Goal: Information Seeking & Learning: Check status

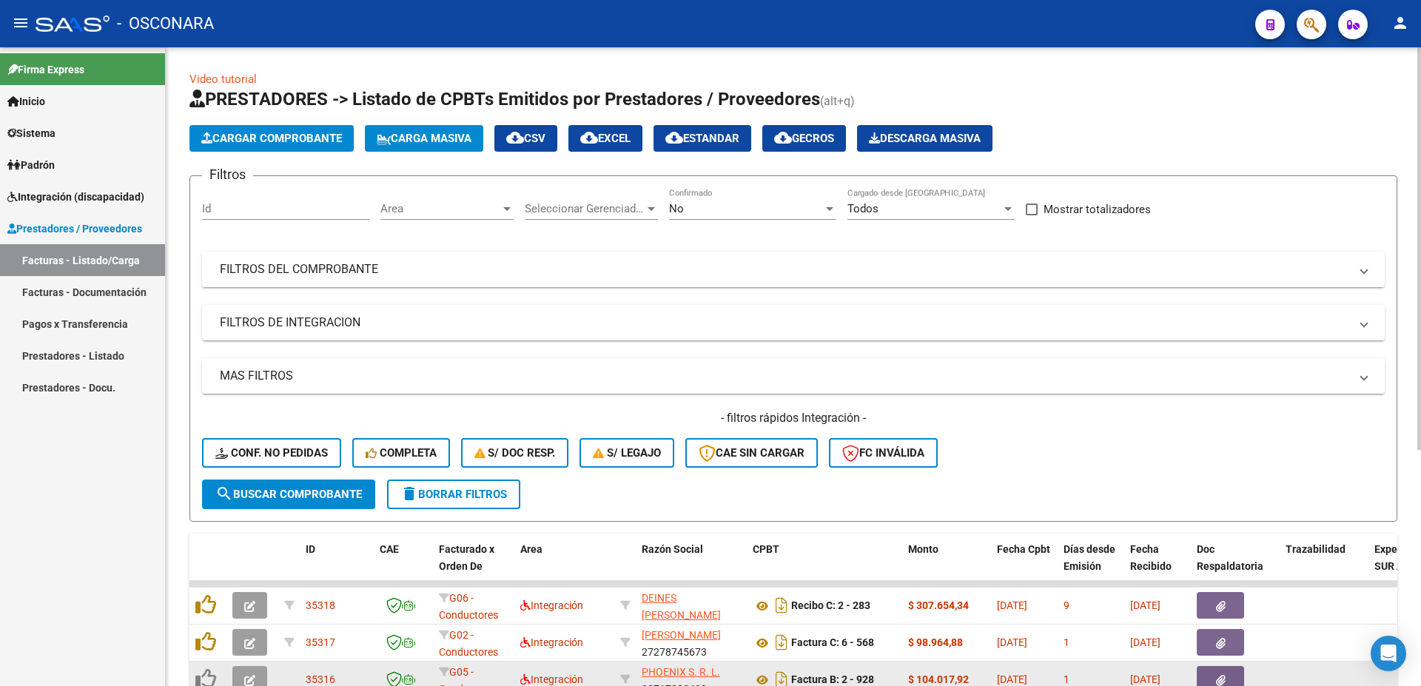
scroll to position [160, 0]
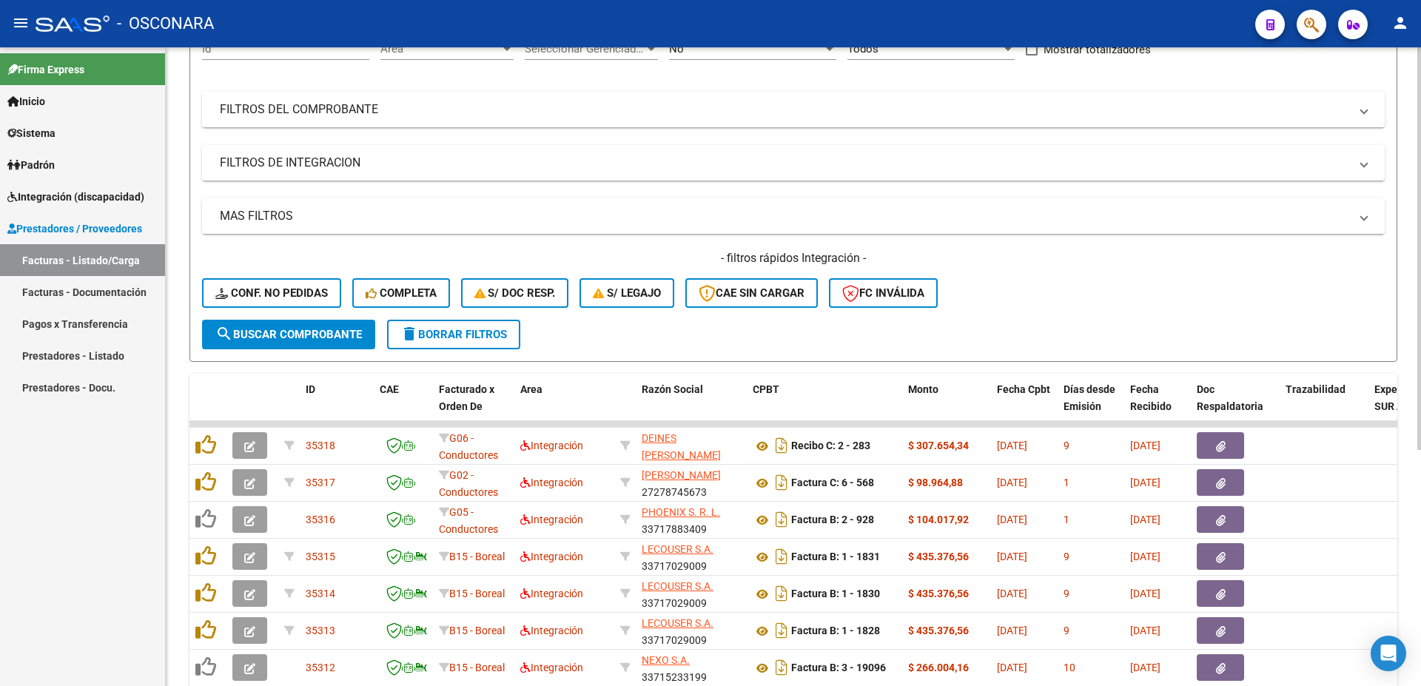
click at [324, 212] on mat-panel-title "MAS FILTROS" at bounding box center [784, 216] width 1129 height 16
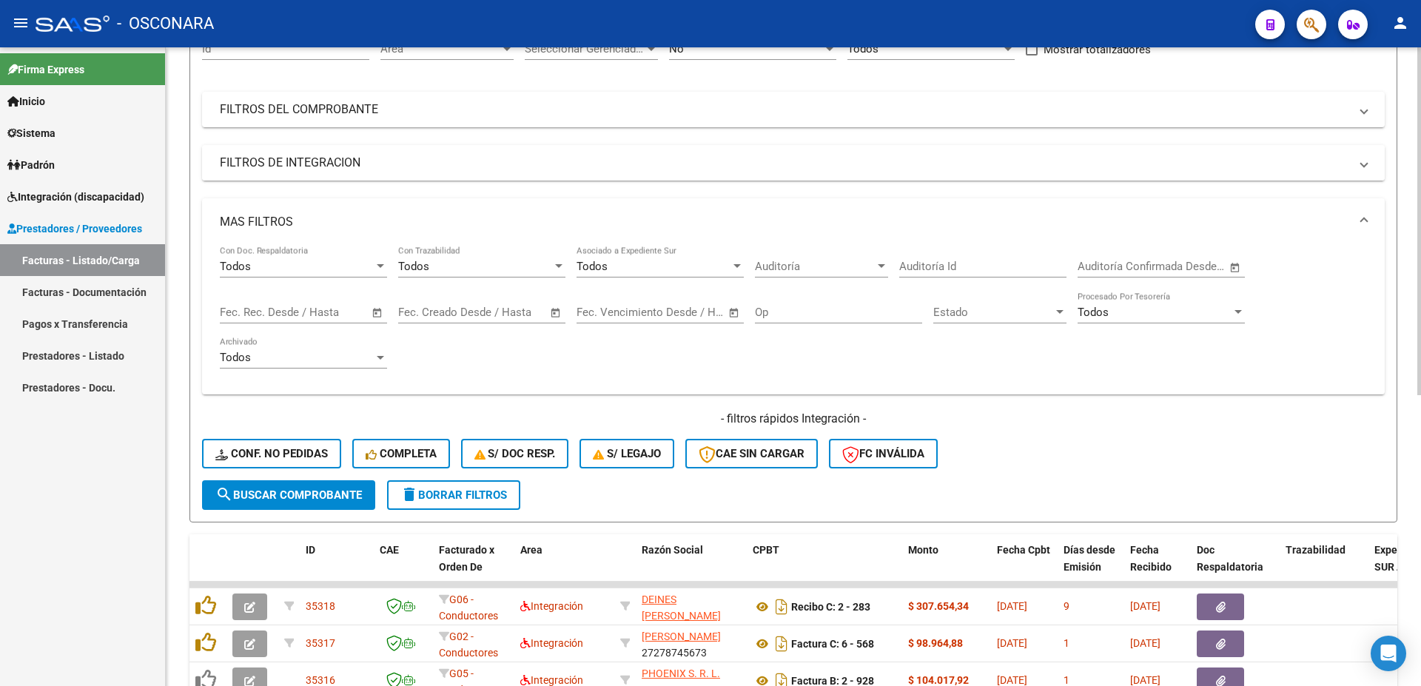
click at [340, 165] on mat-panel-title "FILTROS DE INTEGRACION" at bounding box center [784, 163] width 1129 height 16
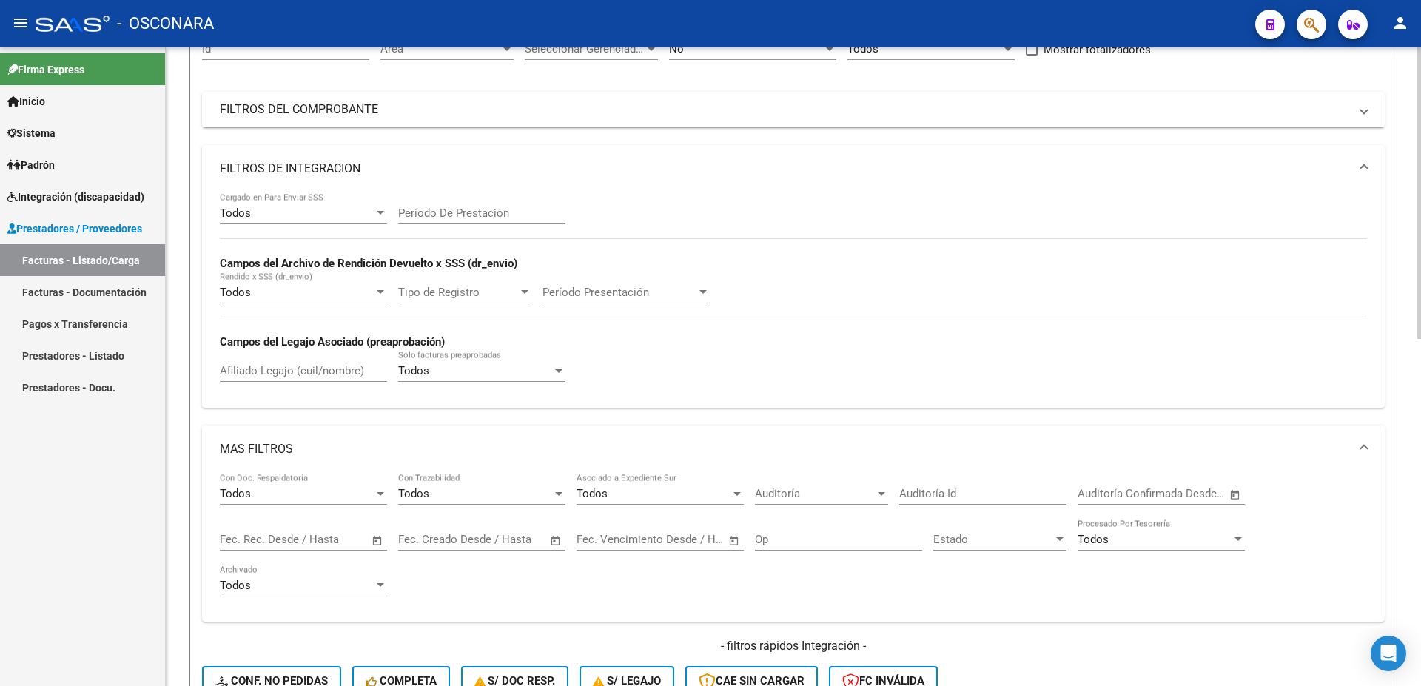
click at [331, 373] on input "Afiliado Legajo (cuil/nombre)" at bounding box center [303, 370] width 167 height 13
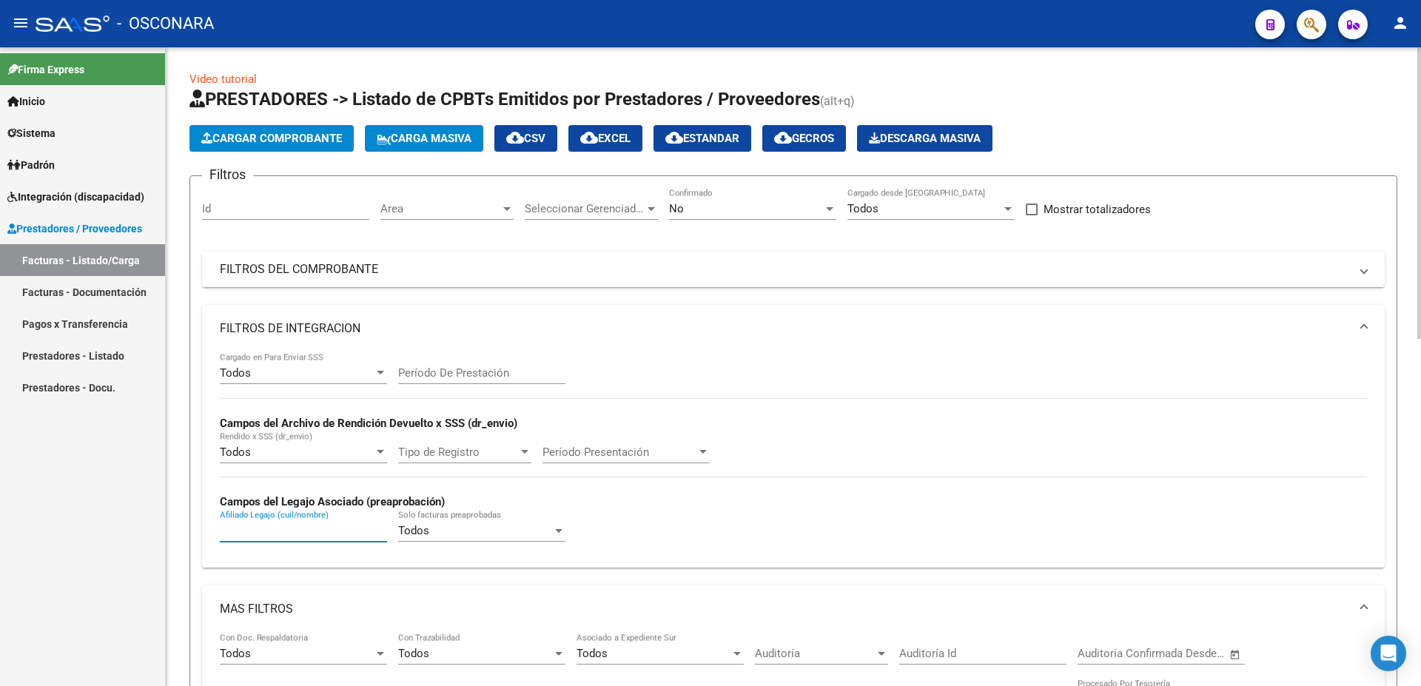
click at [751, 213] on div "No" at bounding box center [746, 208] width 154 height 13
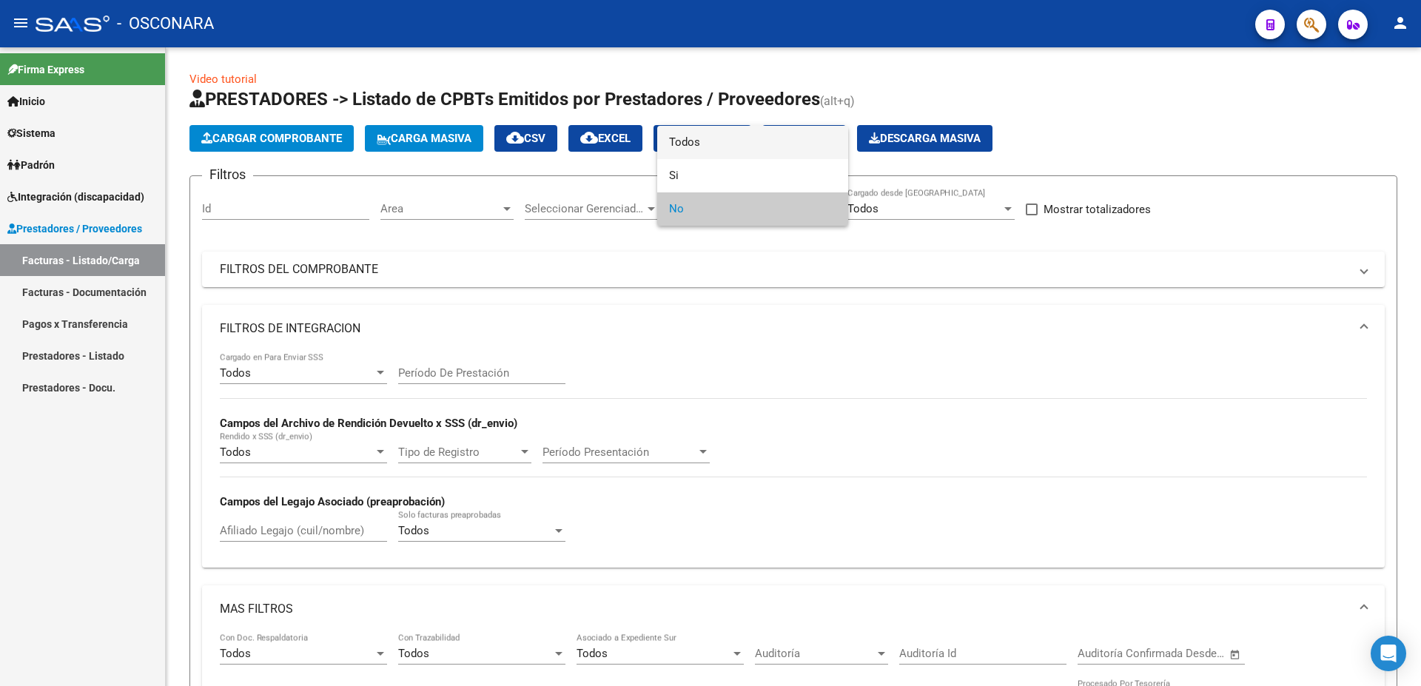
click at [720, 147] on span "Todos" at bounding box center [752, 142] width 167 height 33
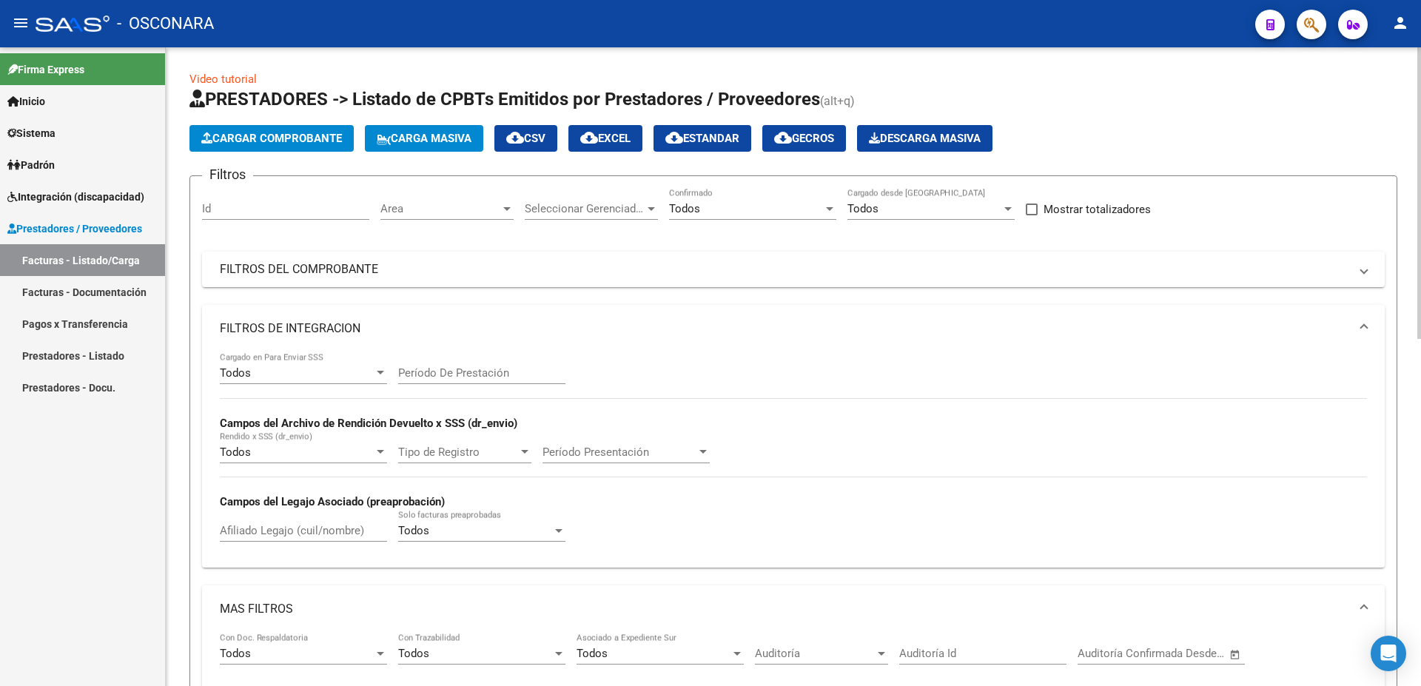
click at [255, 531] on div "Afiliado Legajo (cuil/nombre)" at bounding box center [303, 526] width 167 height 32
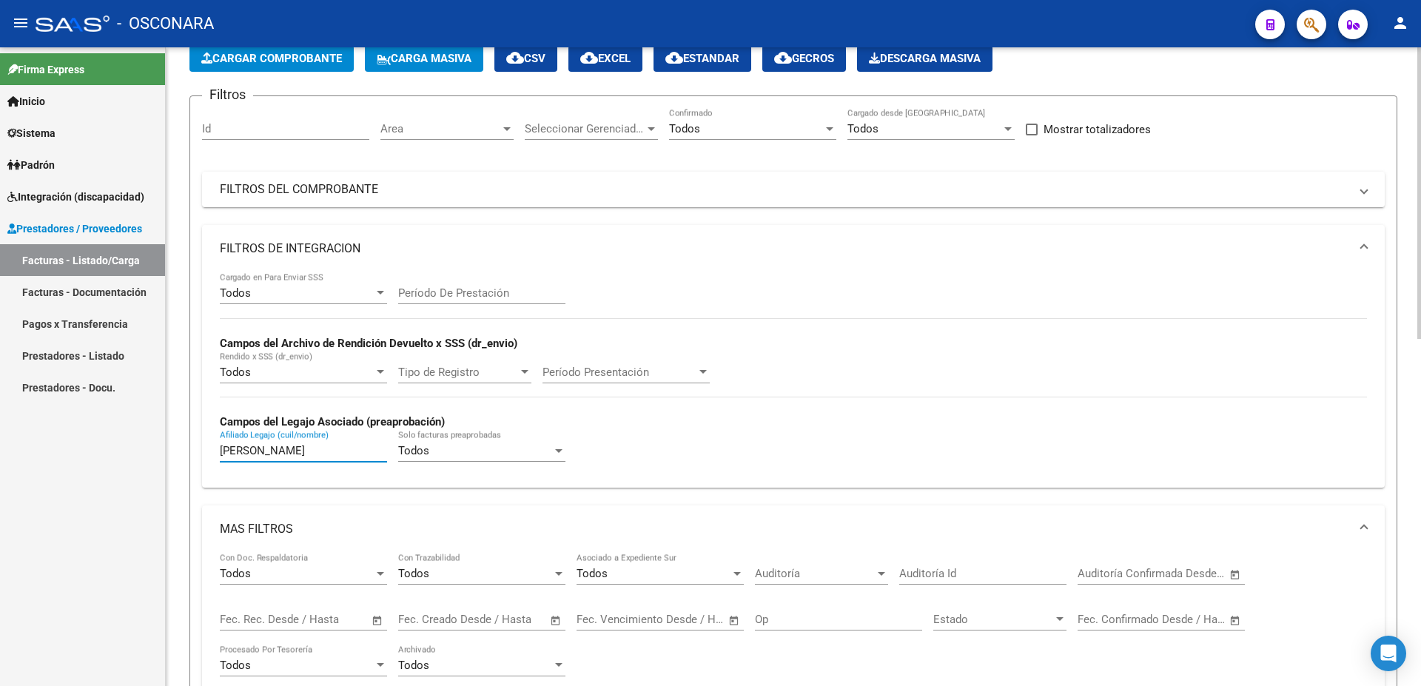
scroll to position [320, 0]
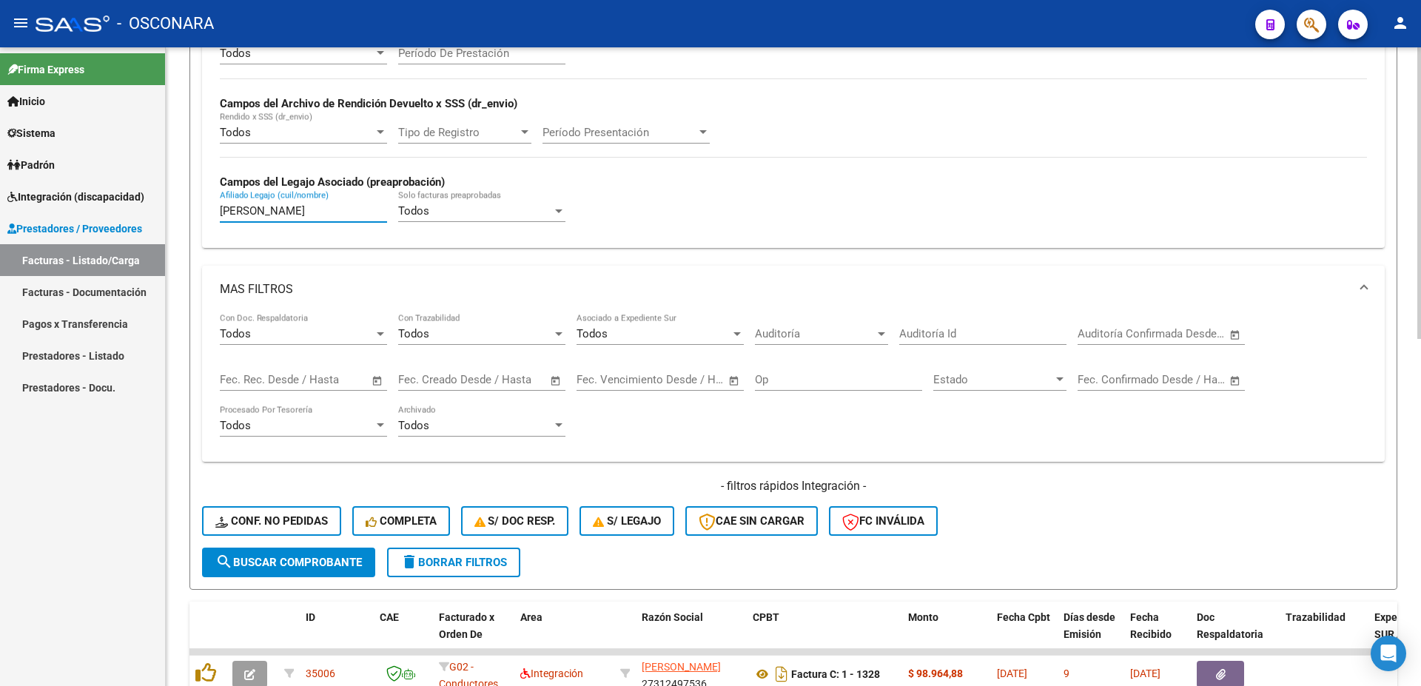
type input "[PERSON_NAME]"
click at [294, 556] on span "search Buscar Comprobante" at bounding box center [288, 562] width 147 height 13
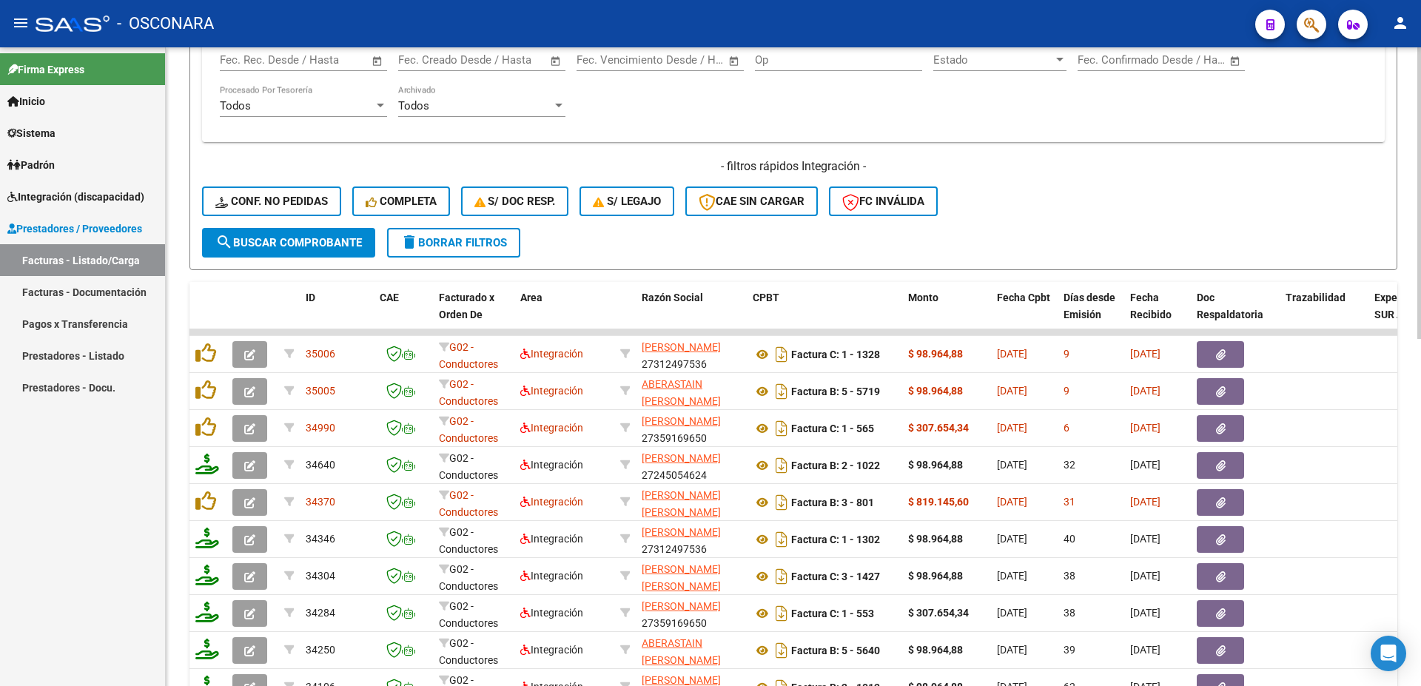
scroll to position [761, 0]
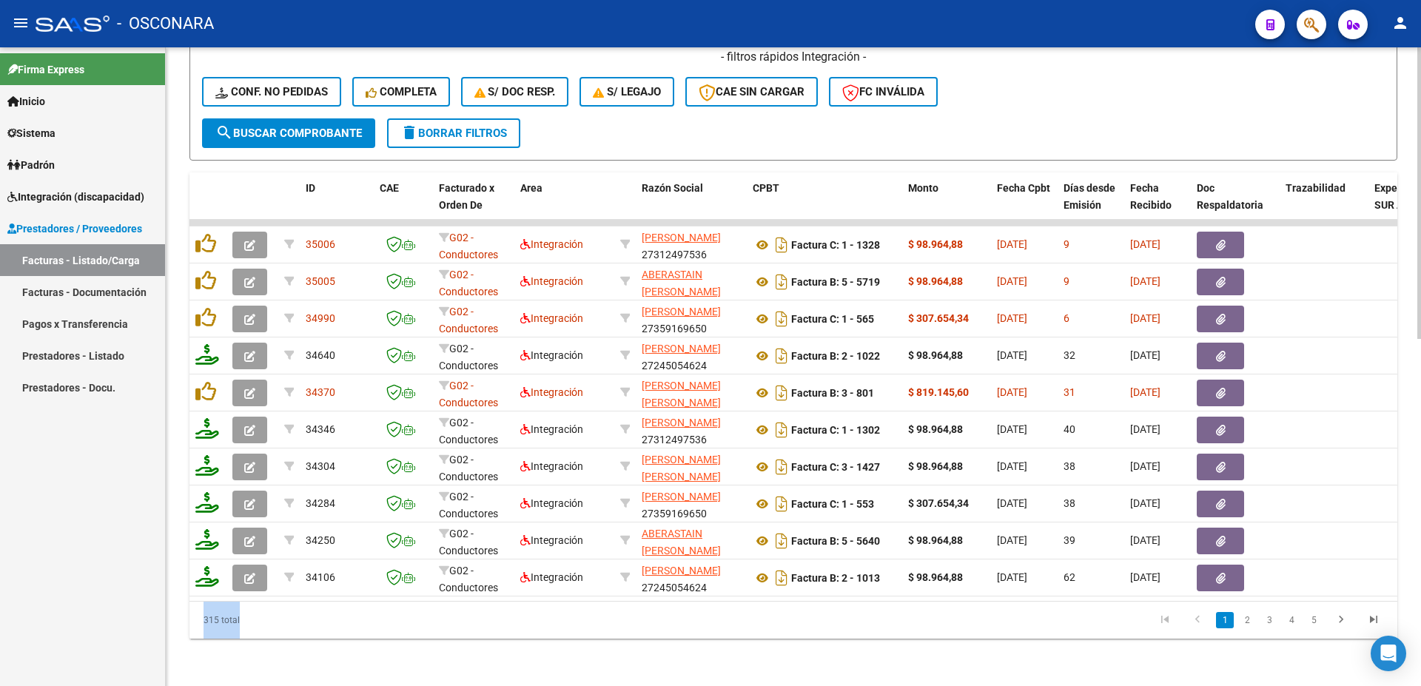
drag, startPoint x: 505, startPoint y: 601, endPoint x: 883, endPoint y: 607, distance: 378.9
click at [883, 607] on div "ID CAE Facturado x Orden De Area Razón Social CPBT Monto Fecha Cpbt Días desde …" at bounding box center [793, 405] width 1208 height 466
click at [1249, 616] on link "2" at bounding box center [1247, 620] width 18 height 16
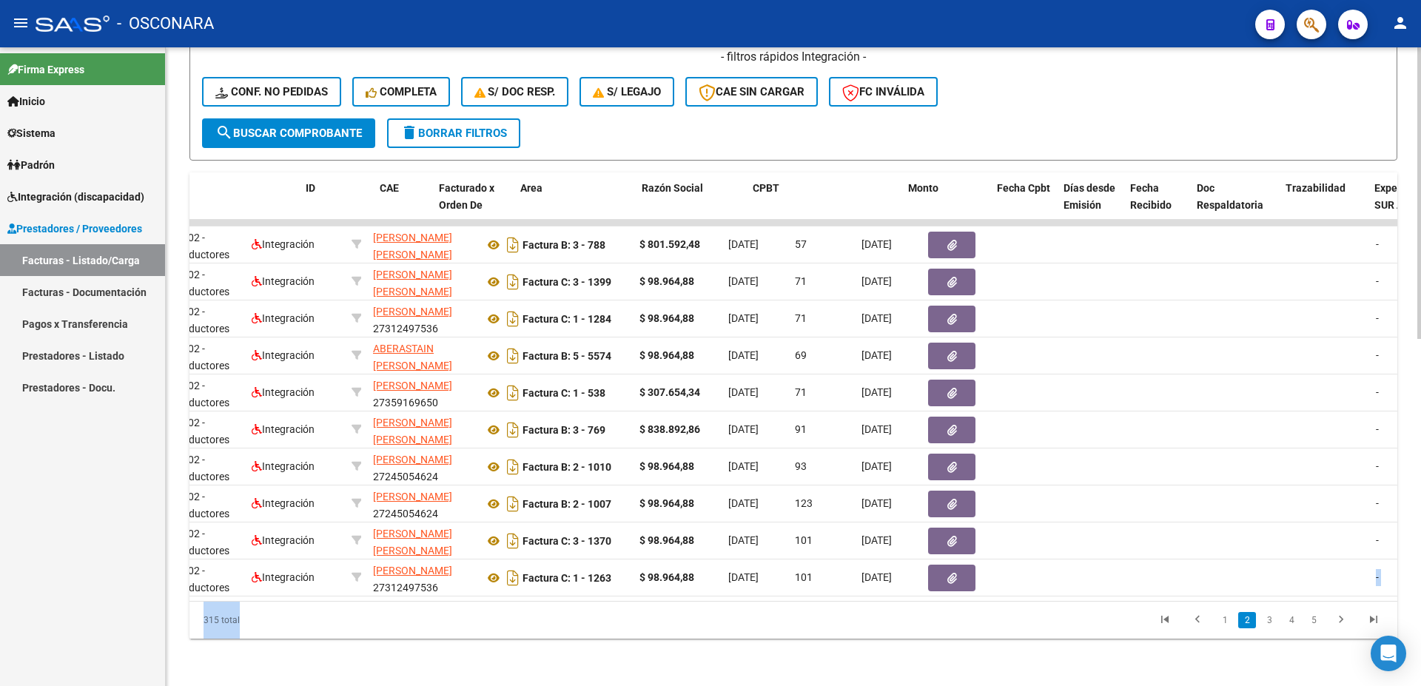
scroll to position [0, 0]
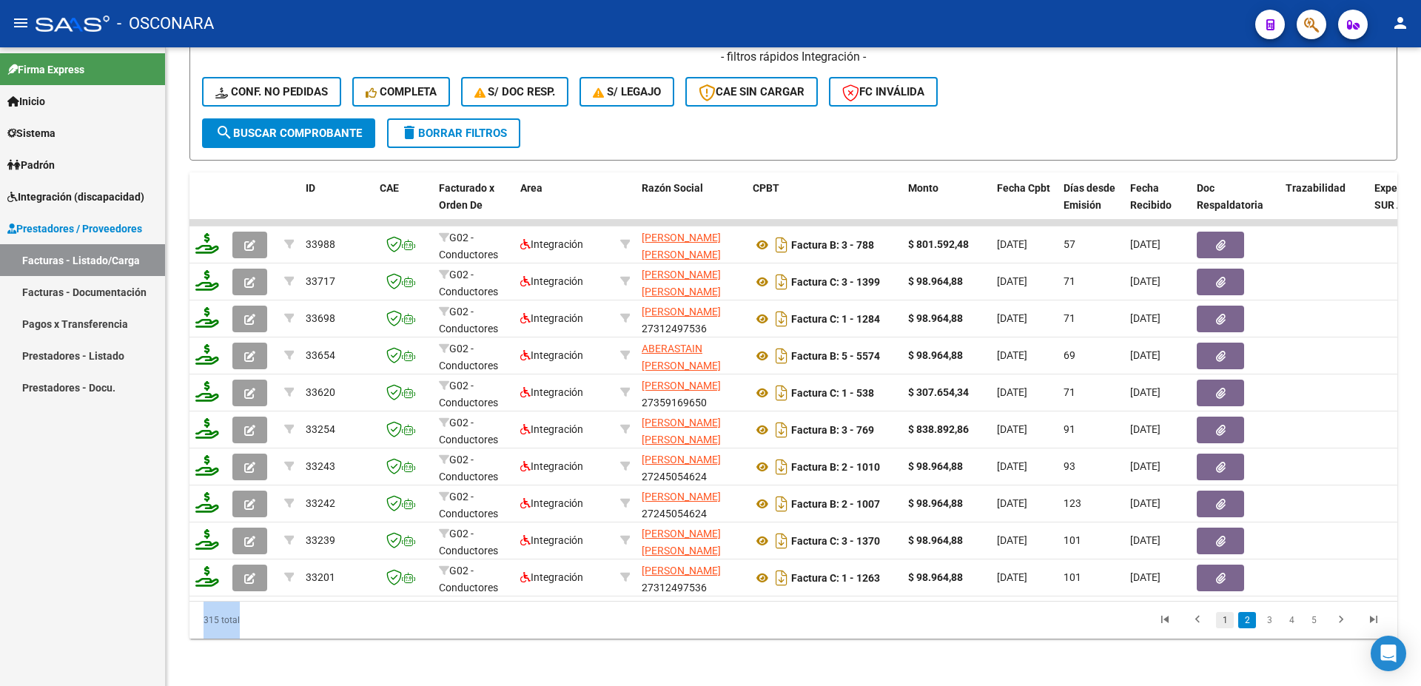
click at [1222, 618] on link "1" at bounding box center [1225, 620] width 18 height 16
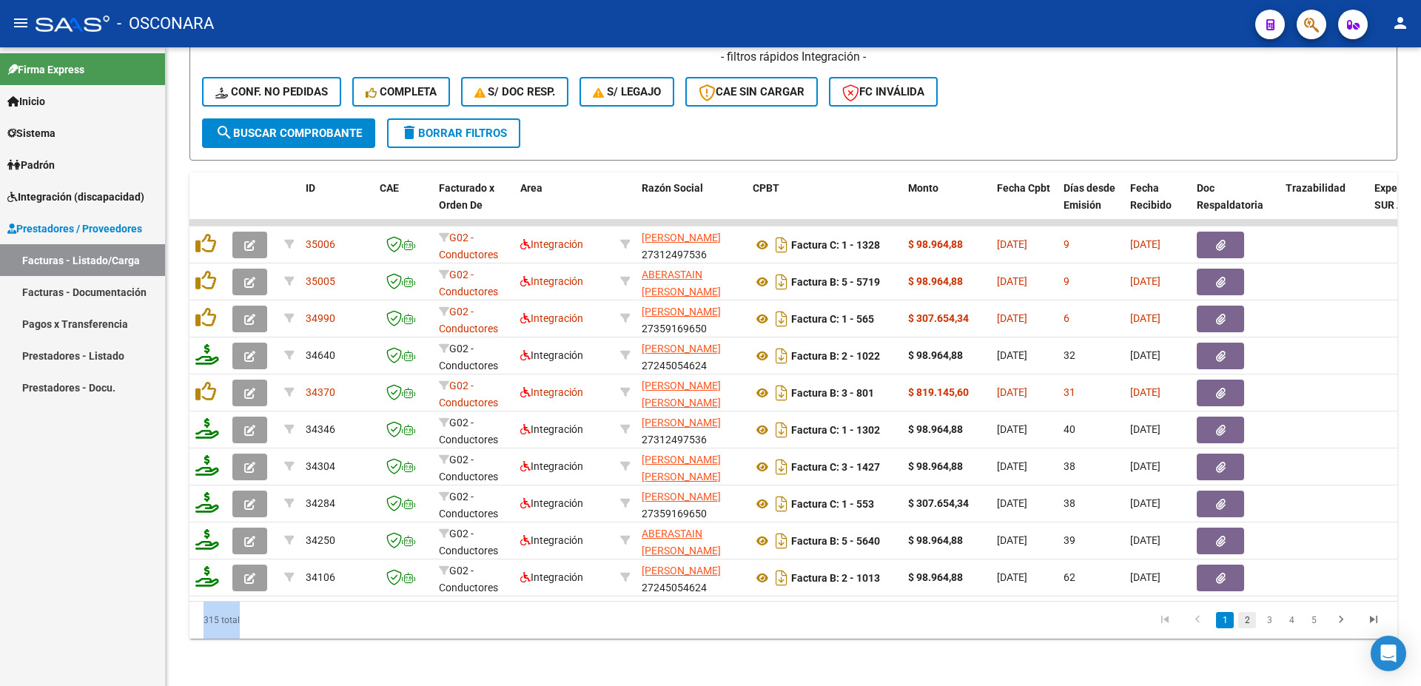
click at [1245, 617] on link "2" at bounding box center [1247, 620] width 18 height 16
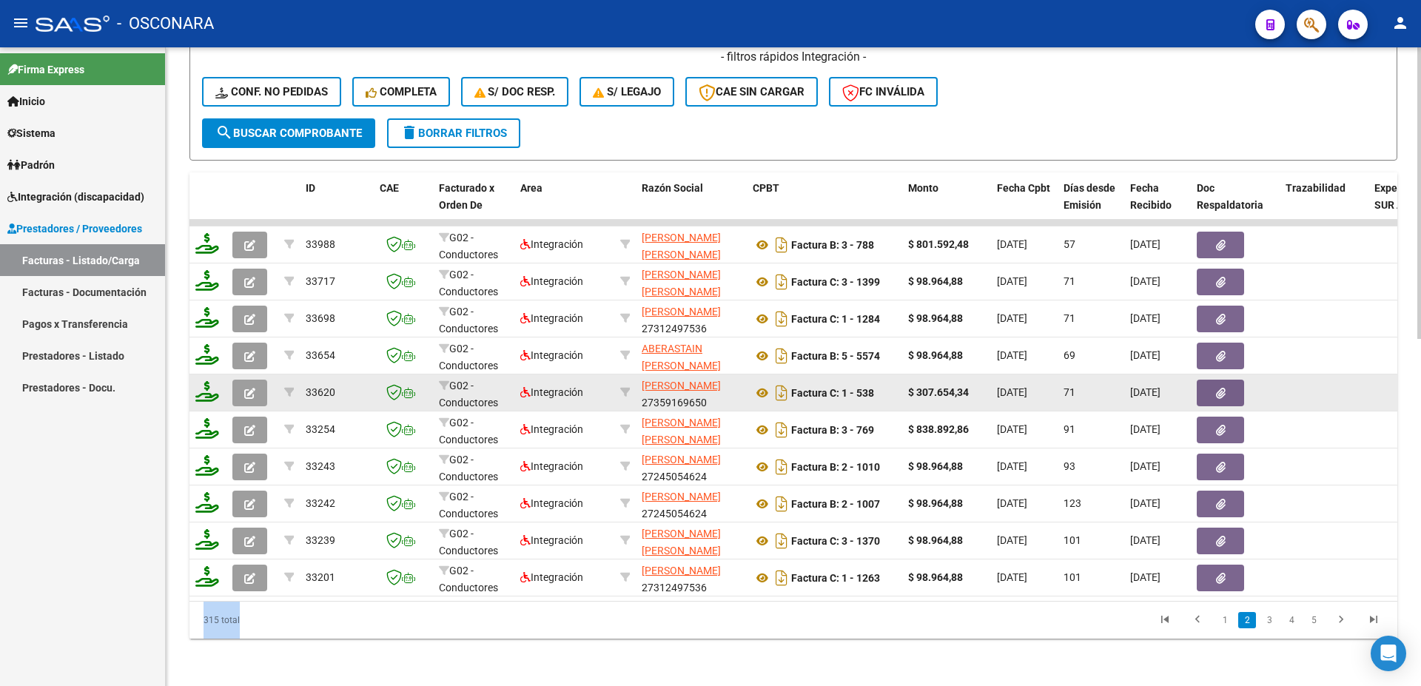
click at [1221, 388] on icon "button" at bounding box center [1221, 393] width 10 height 11
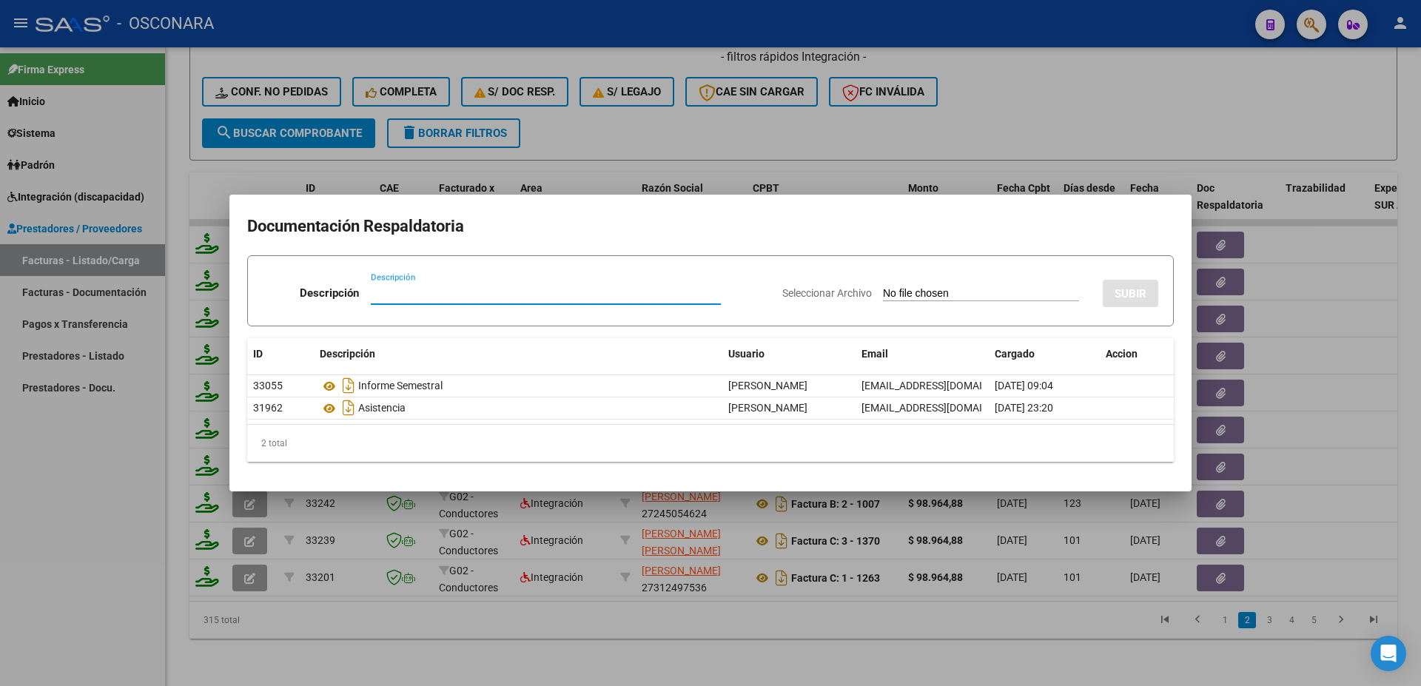
click at [1393, 450] on div at bounding box center [710, 343] width 1421 height 686
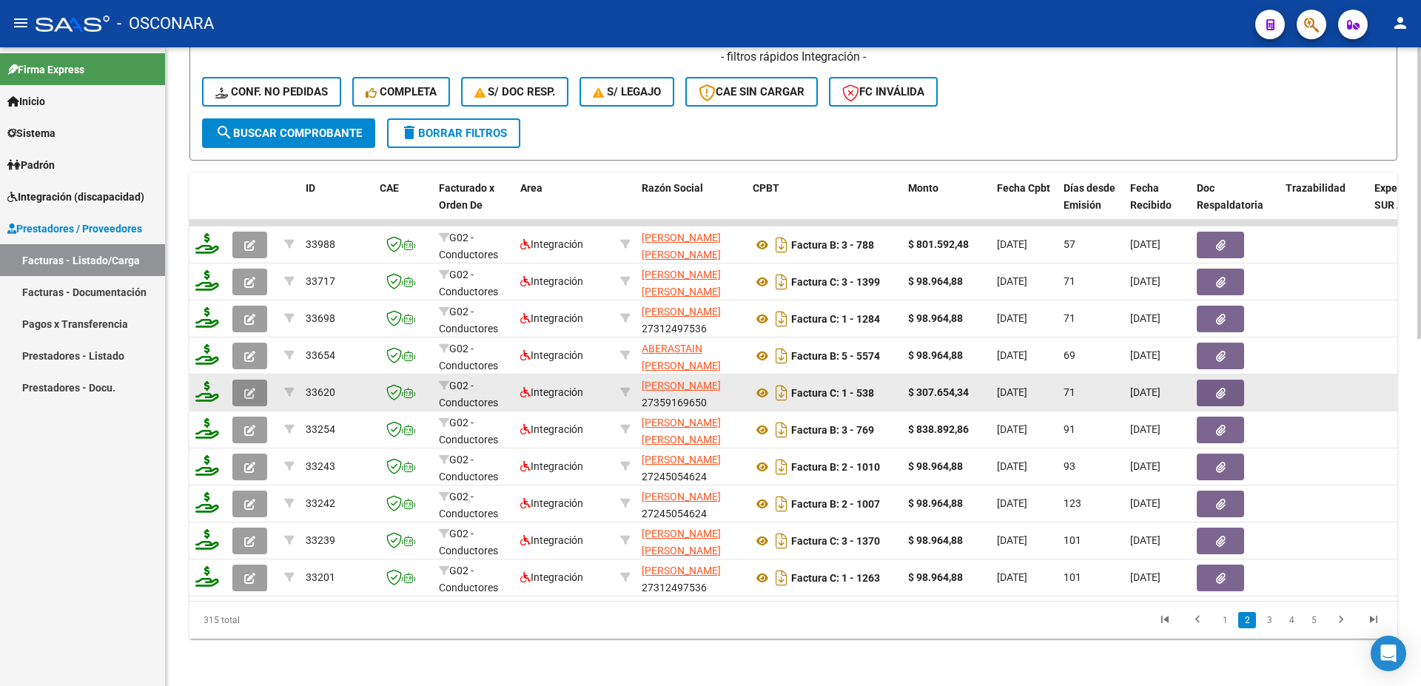
click at [242, 380] on button "button" at bounding box center [249, 393] width 35 height 27
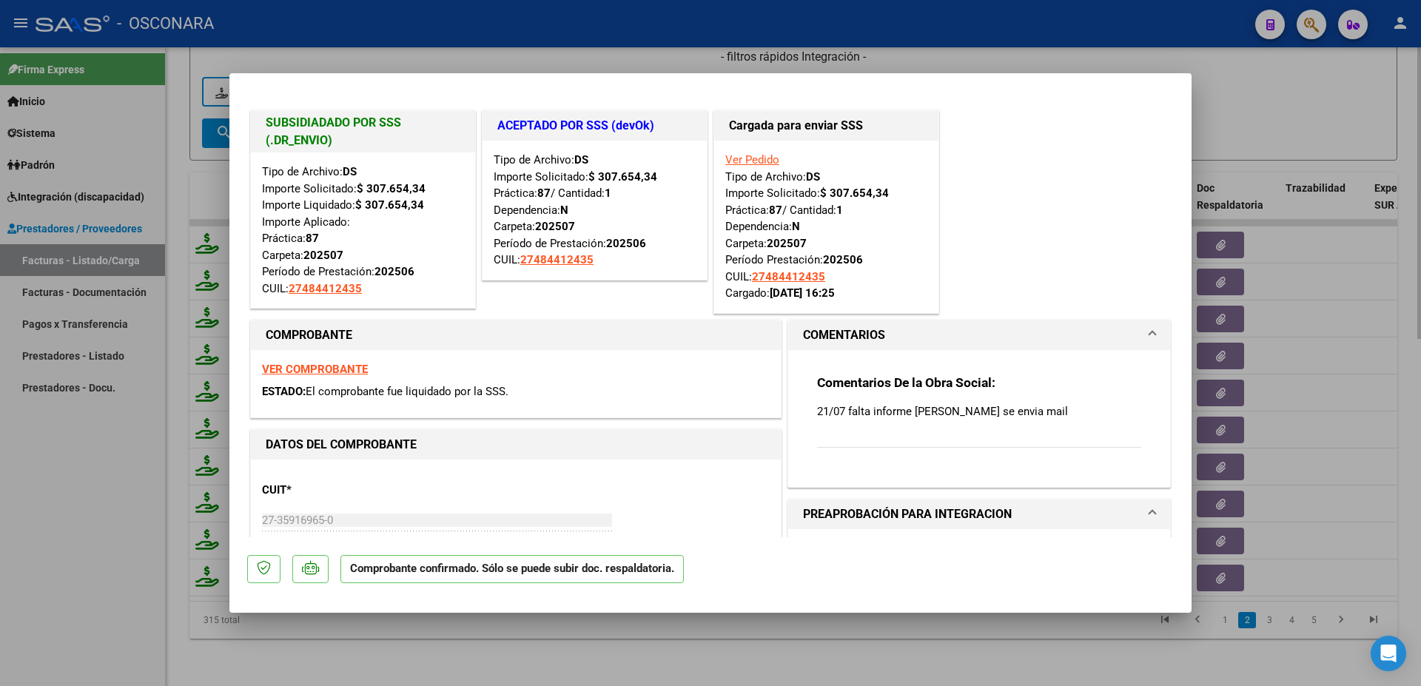
drag, startPoint x: 1333, startPoint y: 118, endPoint x: 1253, endPoint y: 149, distance: 86.0
click at [1332, 118] on div at bounding box center [710, 343] width 1421 height 686
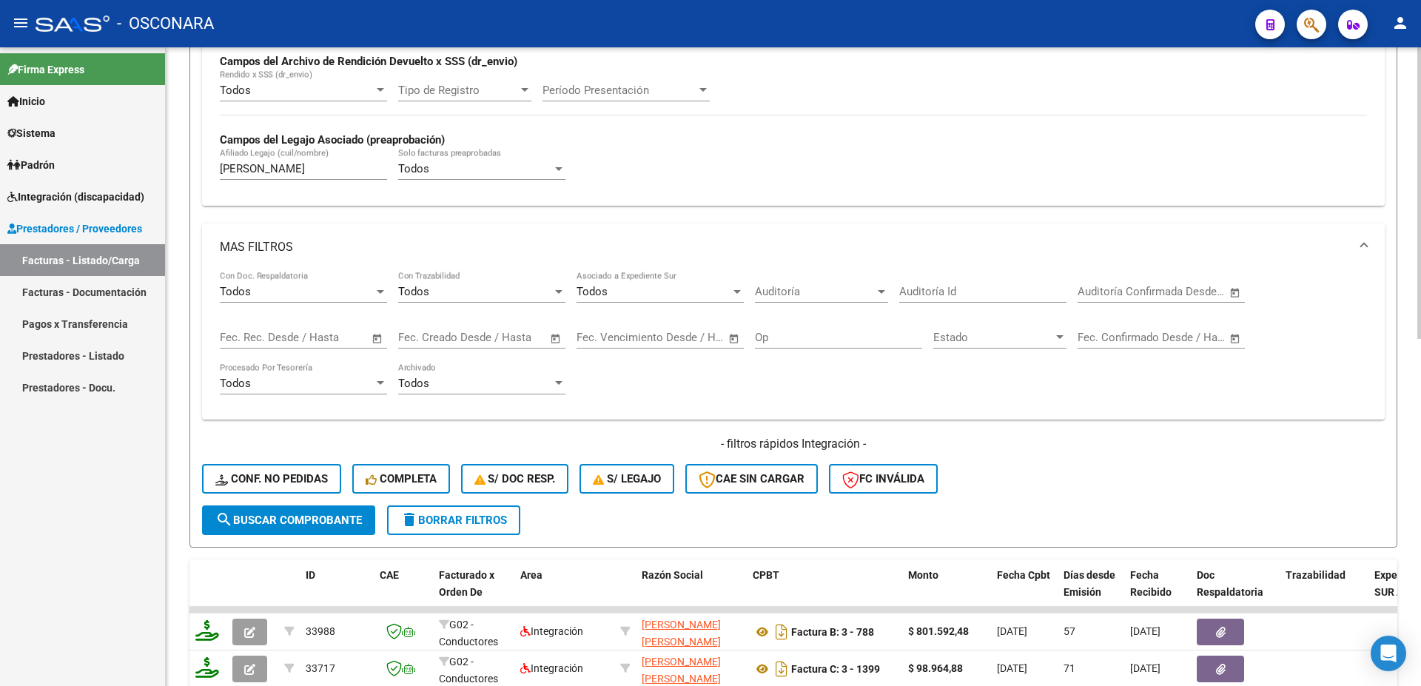
scroll to position [42, 0]
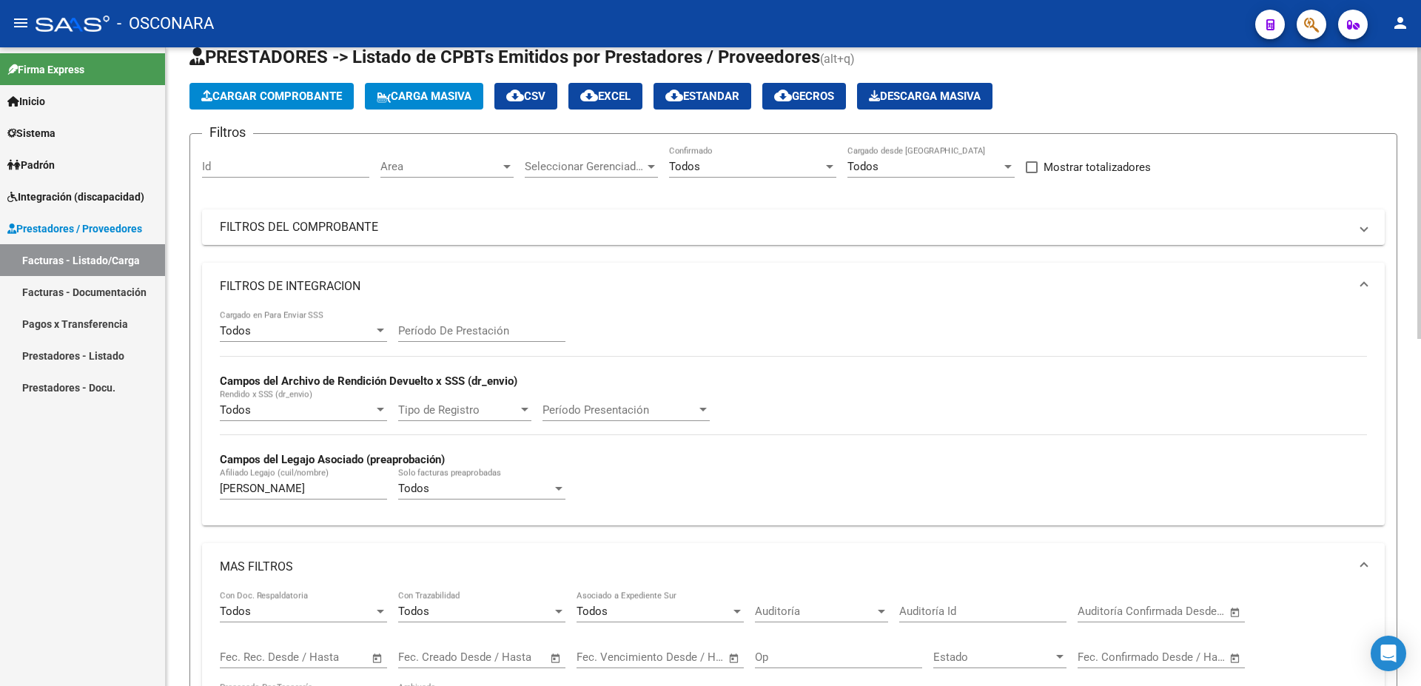
drag, startPoint x: 317, startPoint y: 496, endPoint x: 192, endPoint y: 485, distance: 125.5
click at [202, 471] on mat-expansion-panel "FILTROS DE INTEGRACION Todos Cargado en Para Enviar SSS Período De Prestación C…" at bounding box center [793, 394] width 1182 height 263
drag, startPoint x: 302, startPoint y: 488, endPoint x: 459, endPoint y: 437, distance: 165.2
click at [220, 482] on input "[PERSON_NAME]" at bounding box center [303, 488] width 167 height 13
click at [302, 235] on mat-expansion-panel-header "FILTROS DEL COMPROBANTE" at bounding box center [793, 227] width 1182 height 36
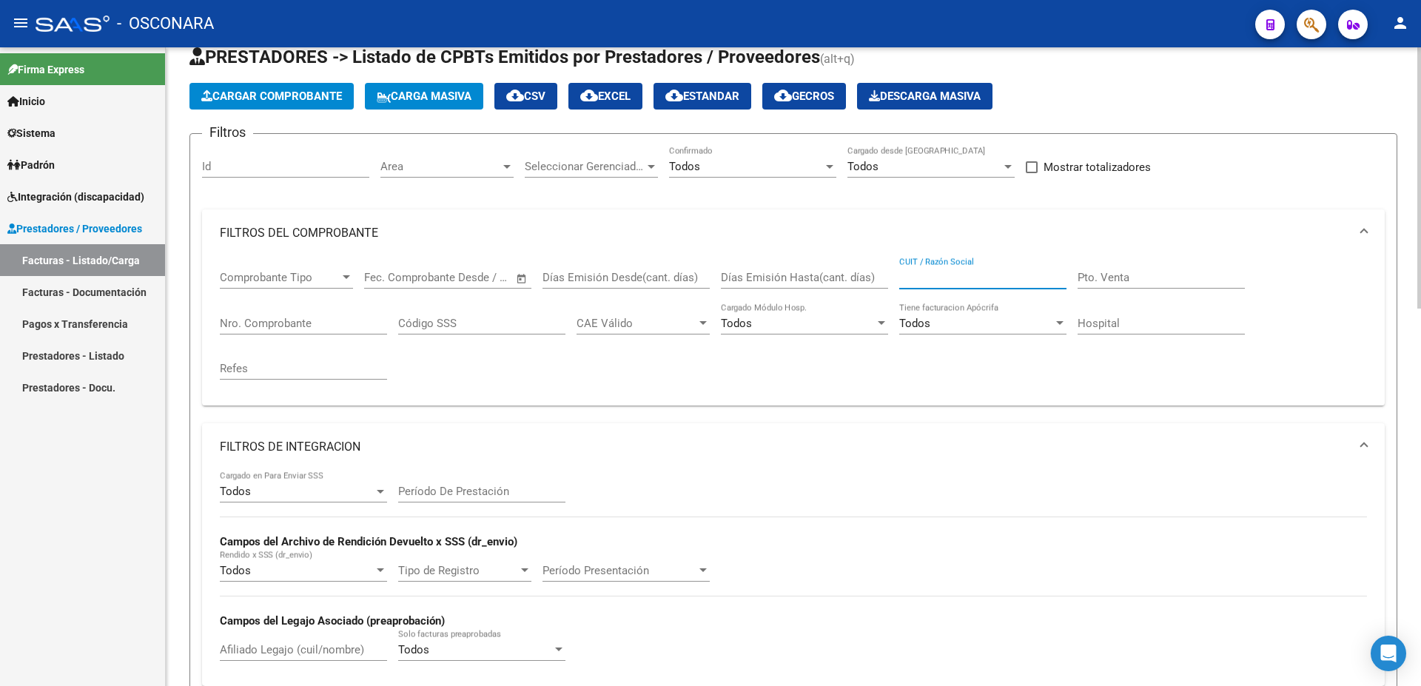
click at [958, 276] on input "CUIT / Razón Social" at bounding box center [982, 277] width 167 height 13
paste input "[PERSON_NAME]"
drag, startPoint x: 936, startPoint y: 277, endPoint x: 819, endPoint y: 296, distance: 118.5
click at [899, 284] on input "[PERSON_NAME]" at bounding box center [982, 277] width 167 height 13
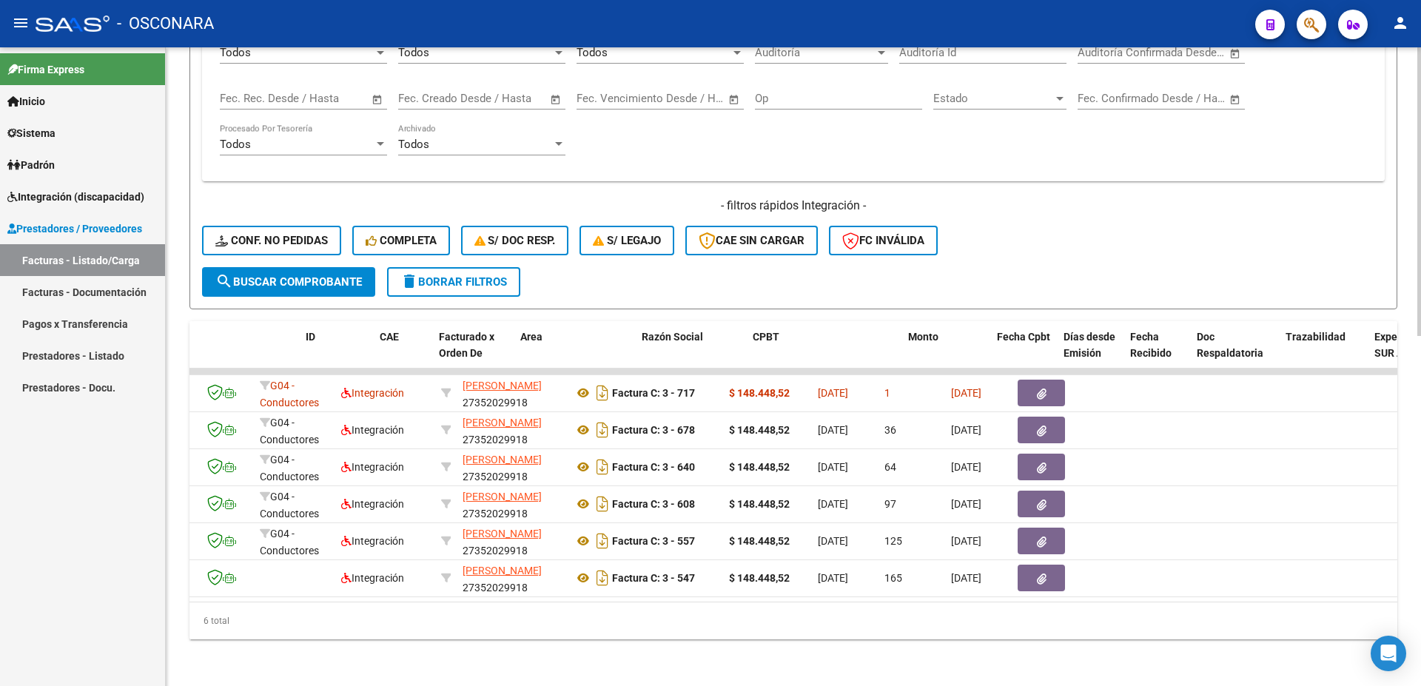
scroll to position [0, 0]
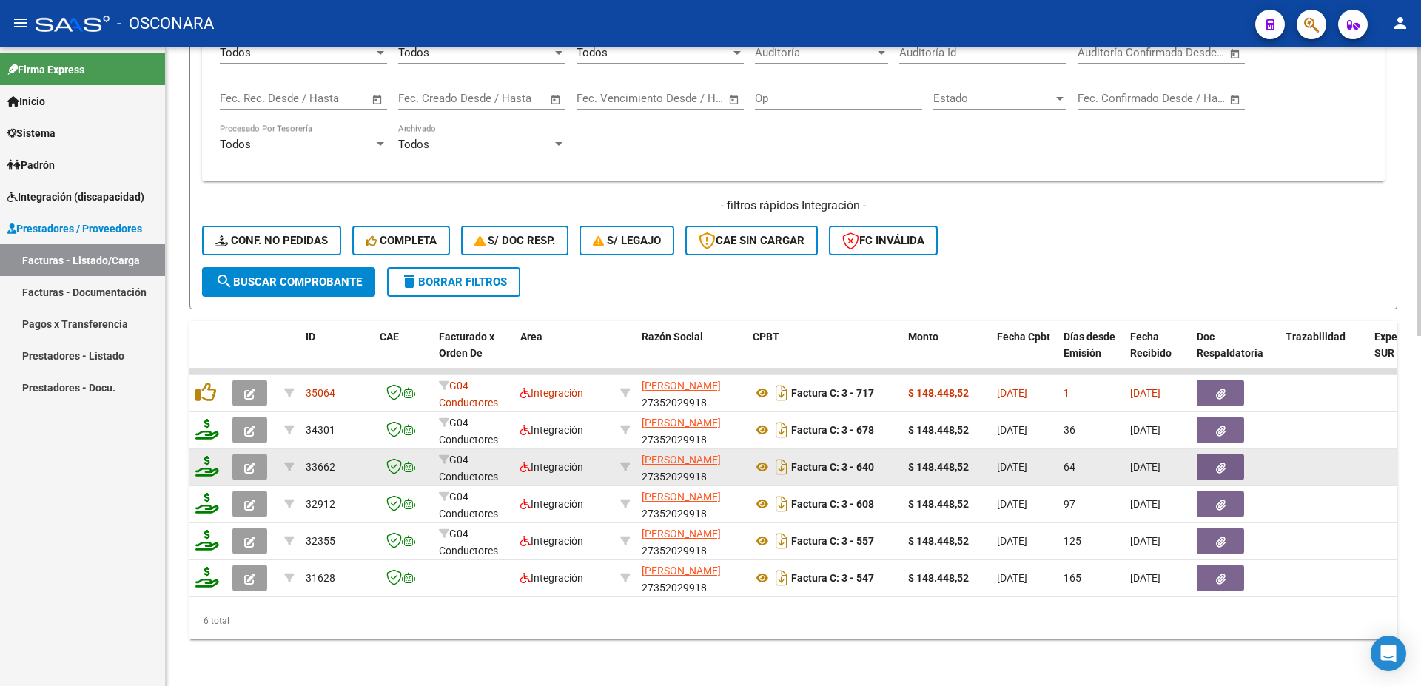
type input "[PERSON_NAME]"
click at [256, 467] on button "button" at bounding box center [249, 467] width 35 height 27
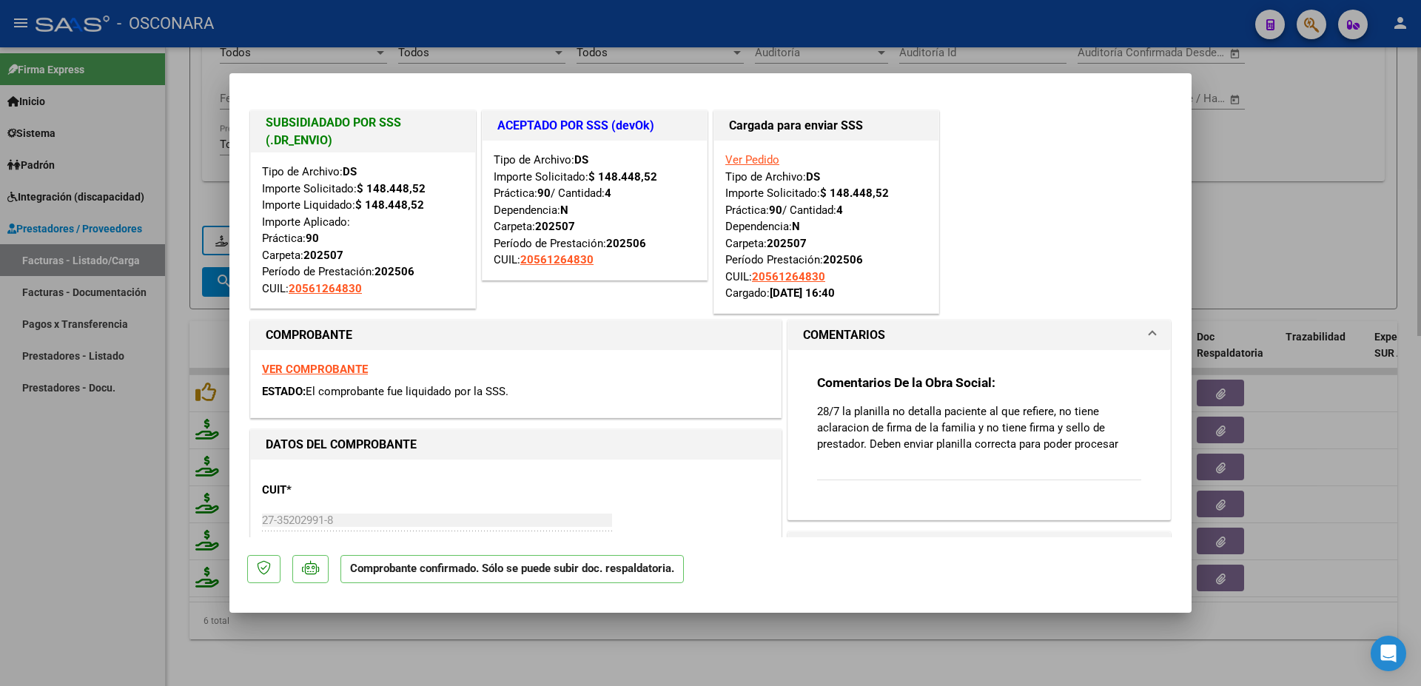
click at [1292, 227] on div at bounding box center [710, 343] width 1421 height 686
type input "$ 0,00"
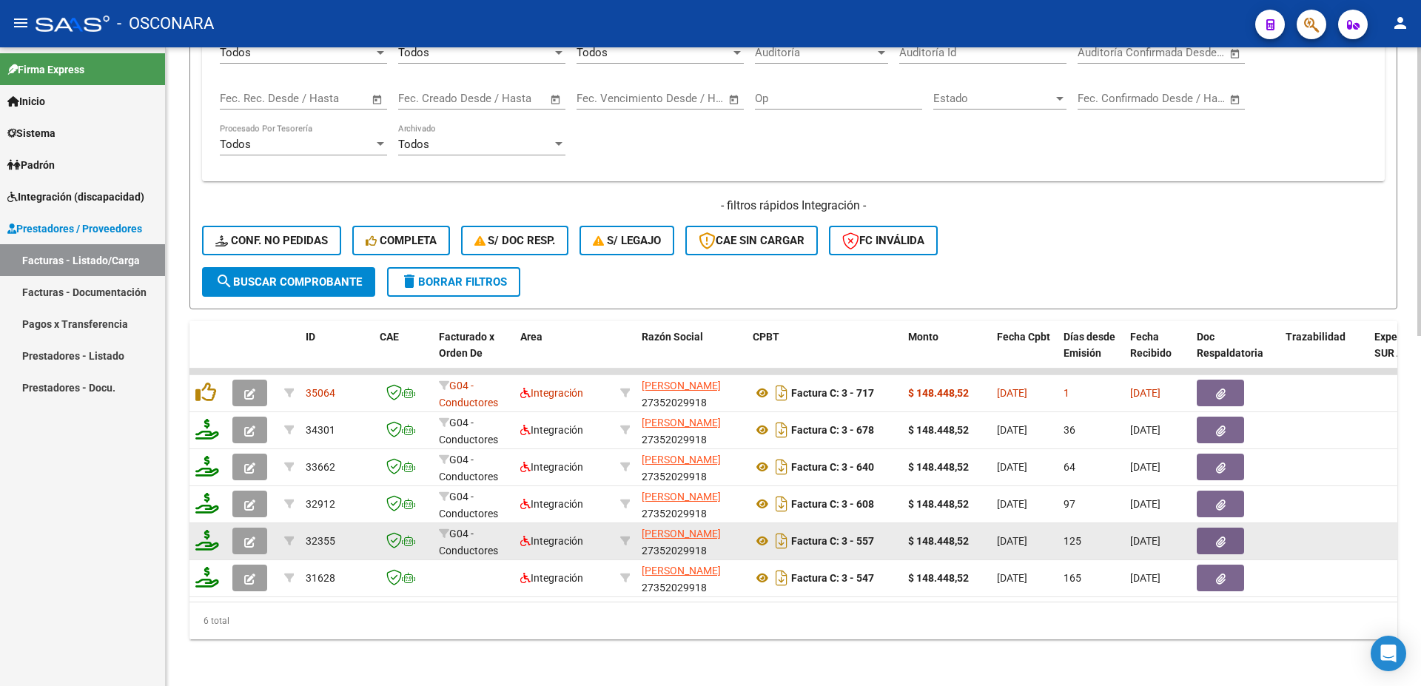
click at [241, 536] on button "button" at bounding box center [249, 541] width 35 height 27
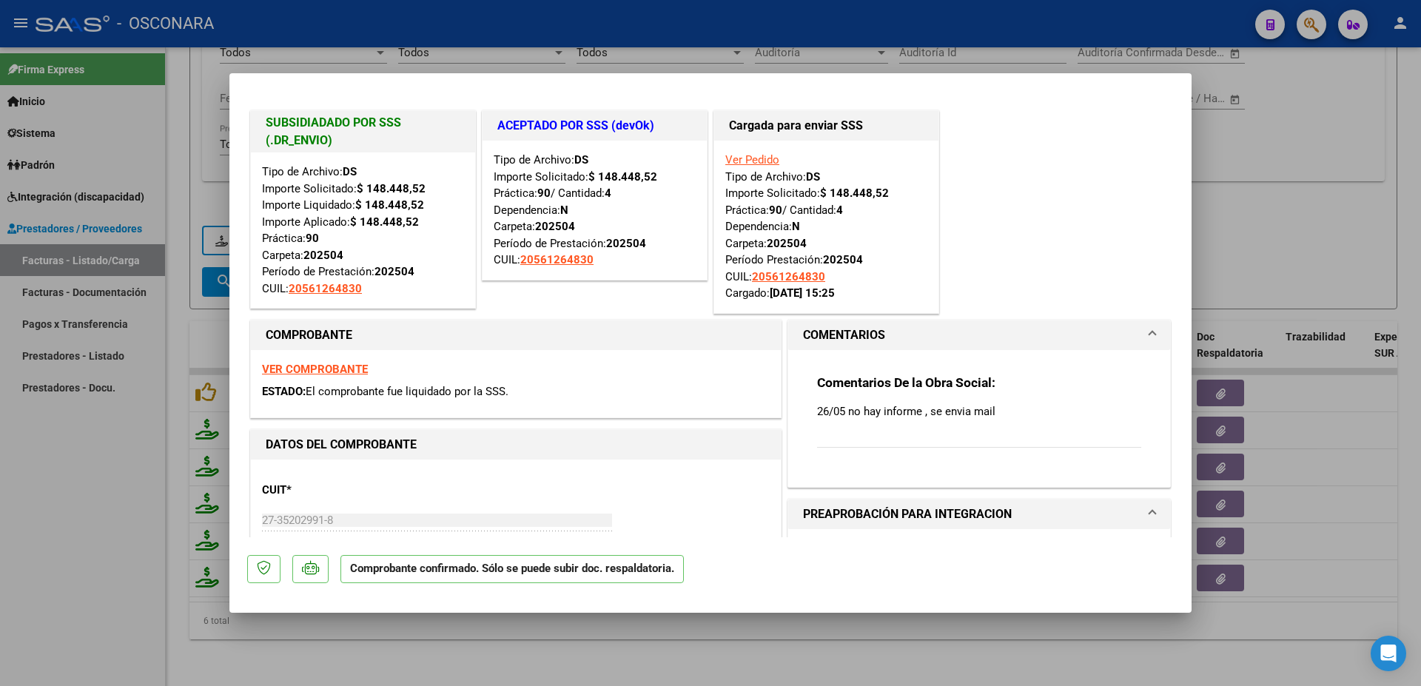
click at [1349, 269] on div at bounding box center [710, 343] width 1421 height 686
type input "$ 0,00"
